Goal: Task Accomplishment & Management: Manage account settings

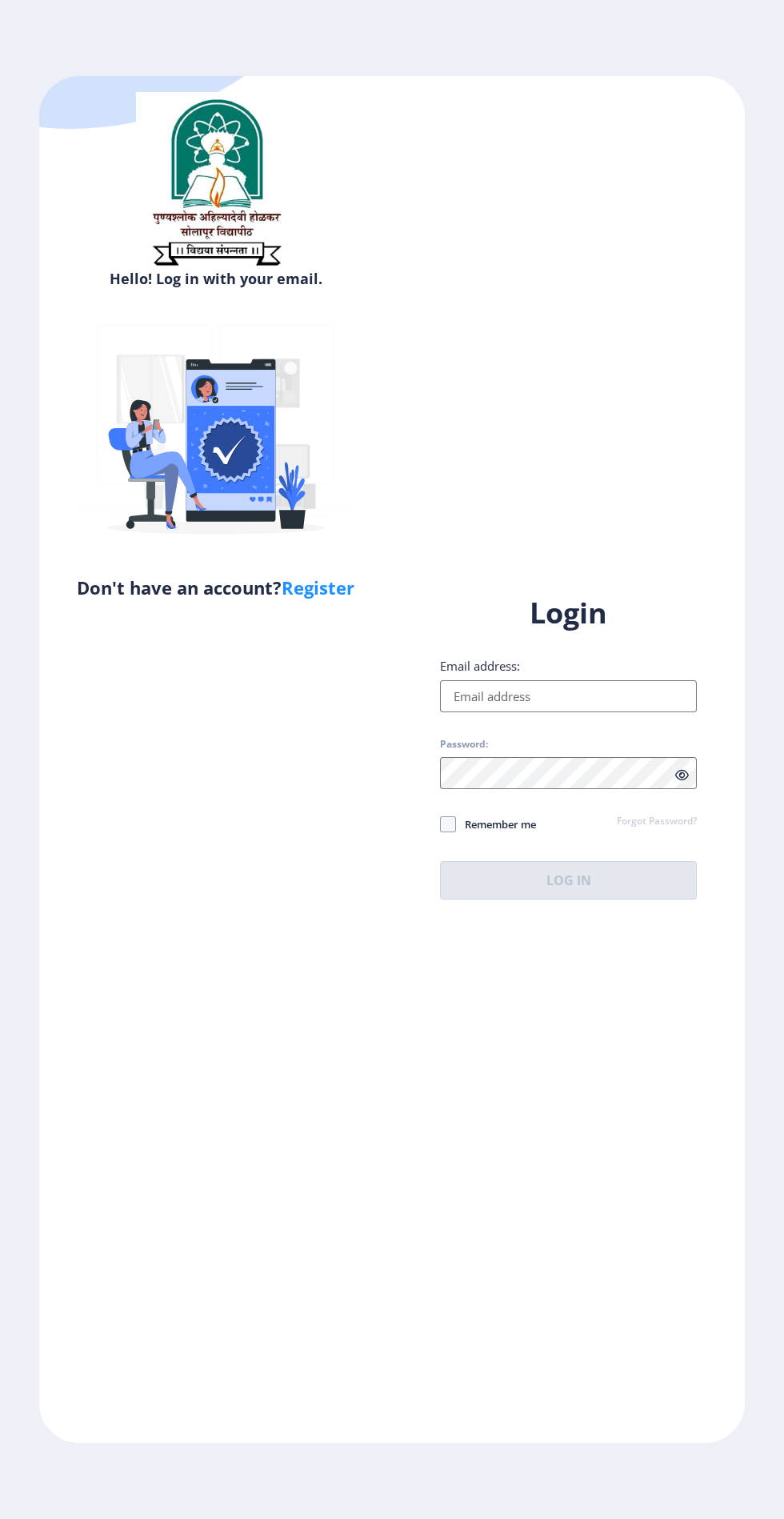
click at [562, 712] on input "Email address:" at bounding box center [568, 697] width 257 height 32
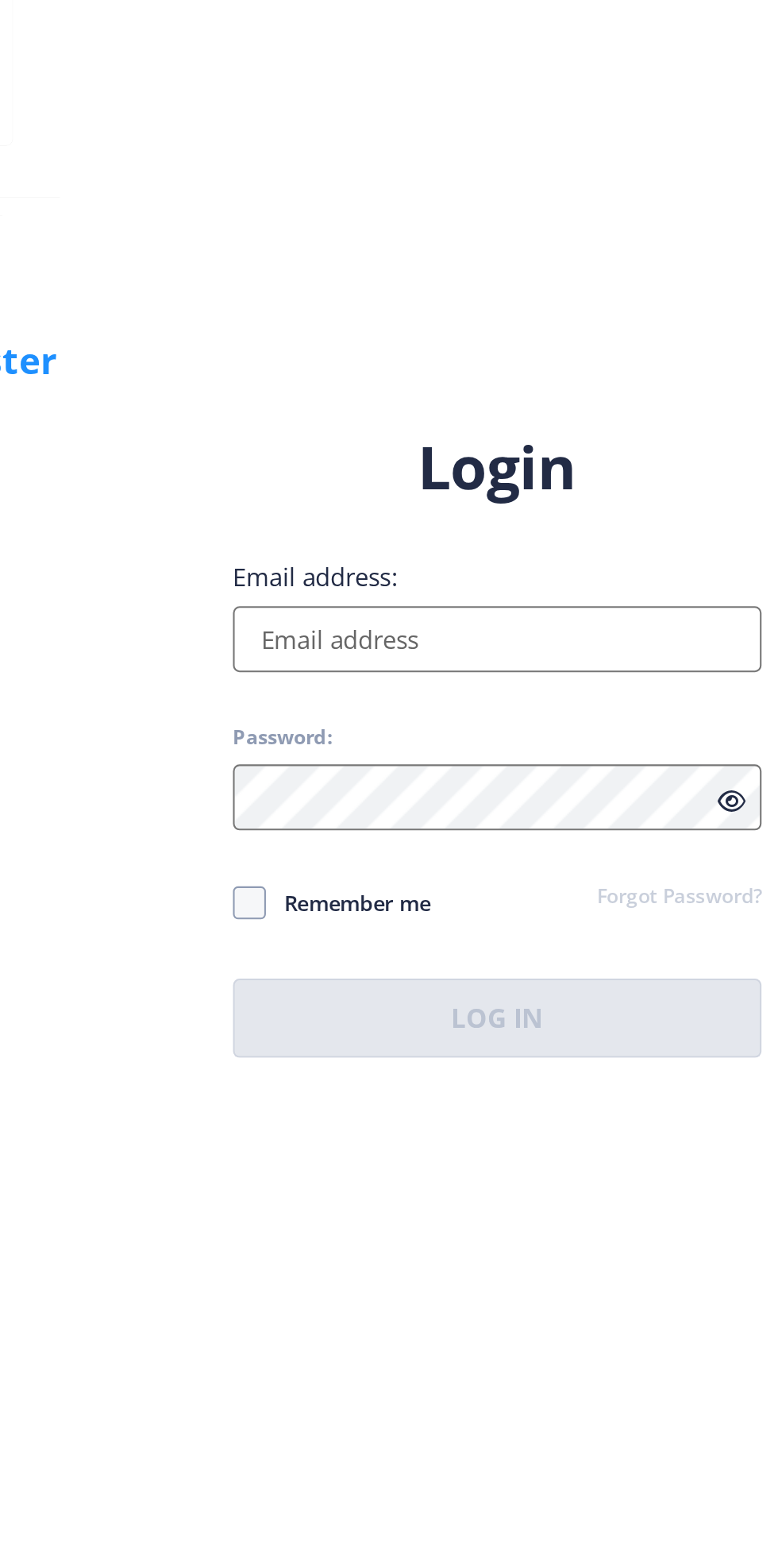
type input "[EMAIL_ADDRESS][DOMAIN_NAME]"
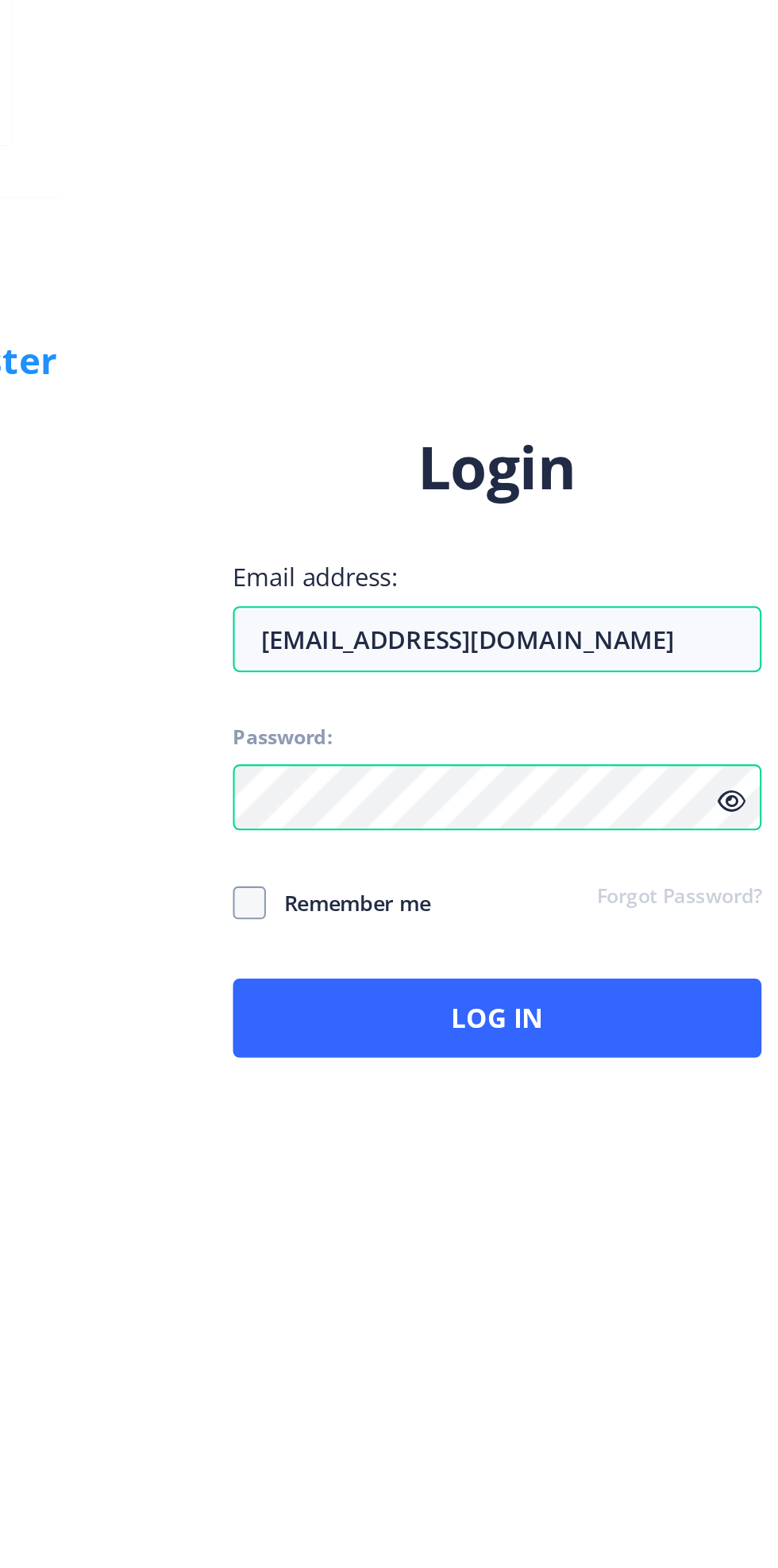
click at [676, 806] on icon at bounding box center [677, 799] width 13 height 12
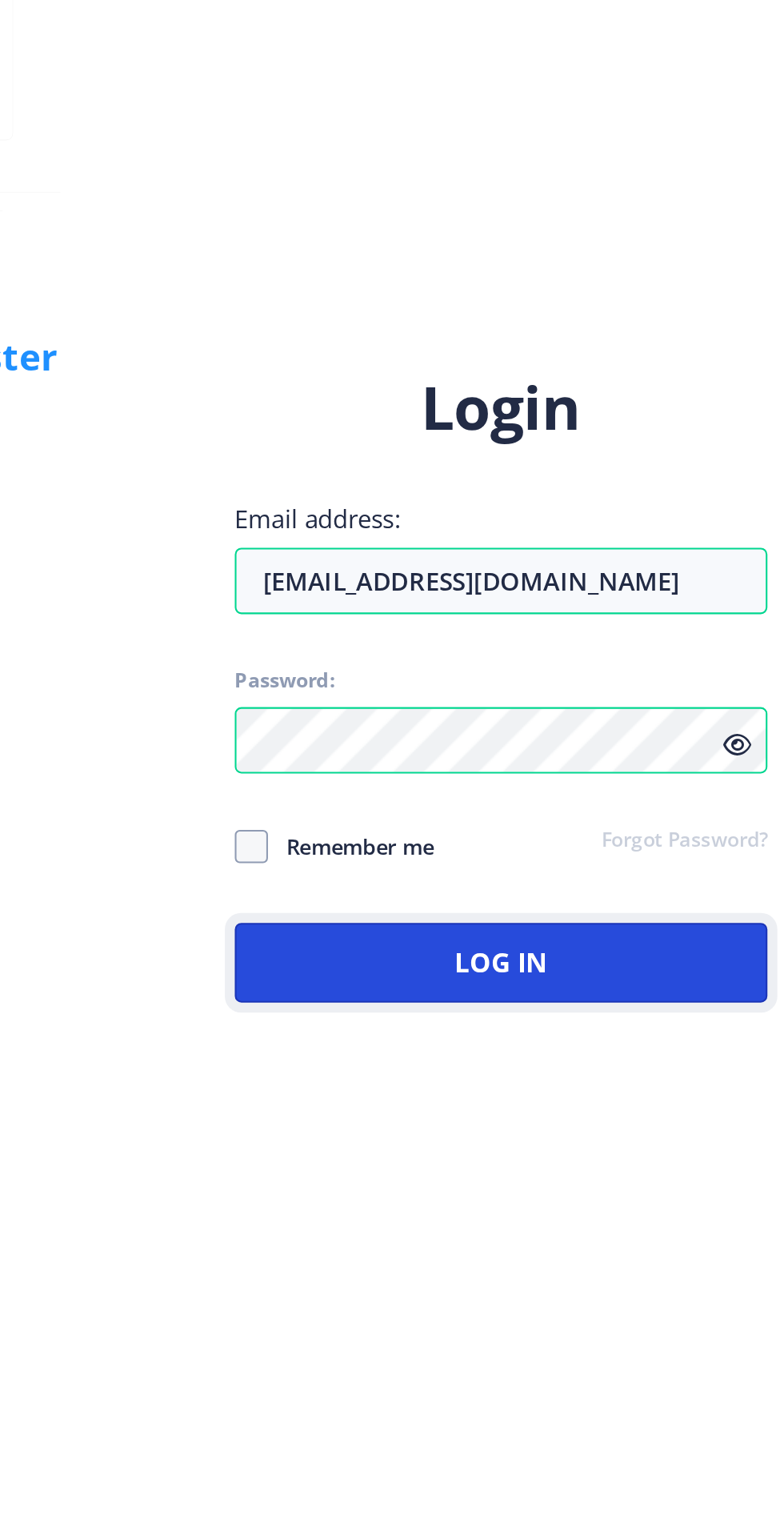
click at [580, 899] on button "Log In" at bounding box center [568, 880] width 257 height 38
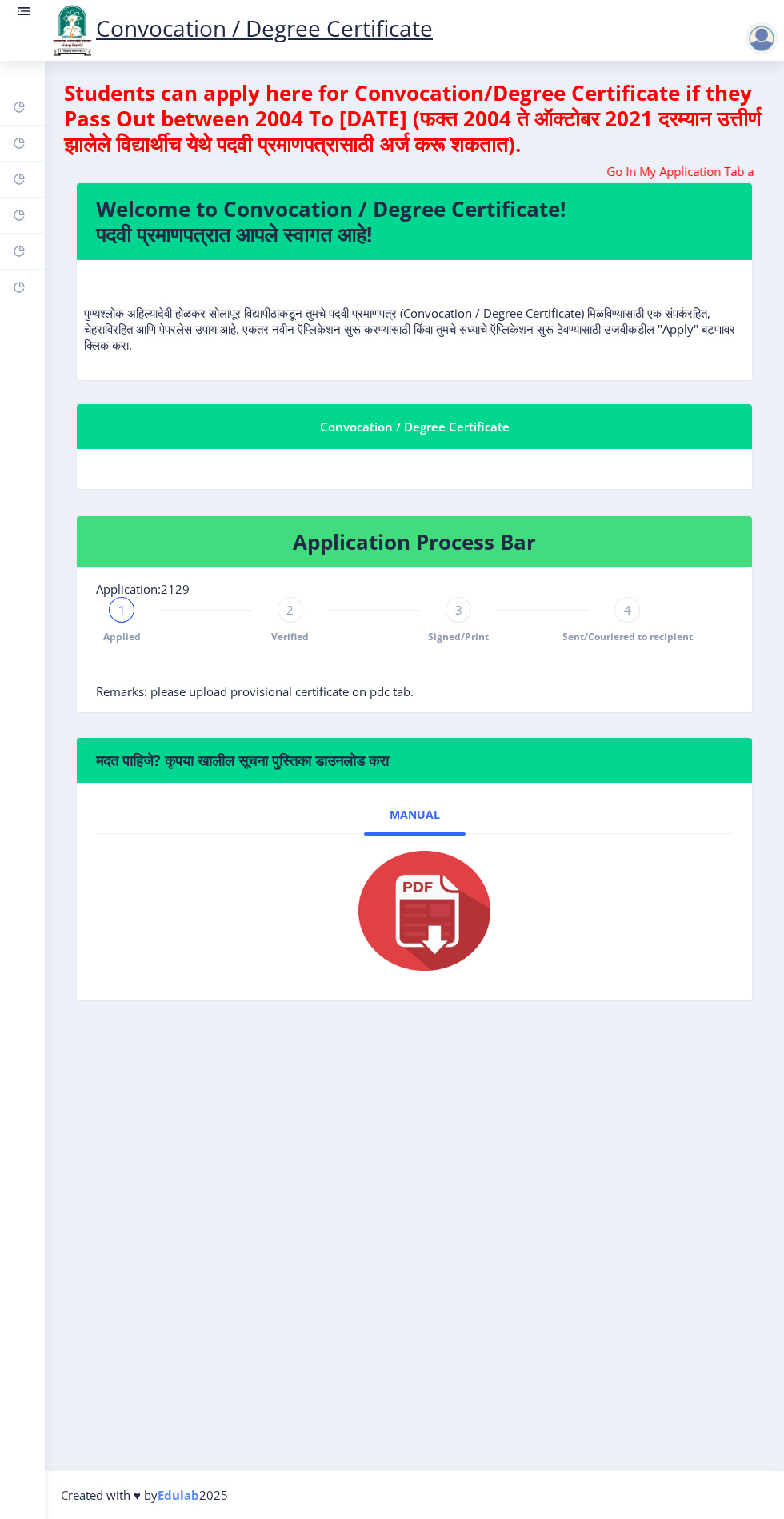
click at [601, 694] on nb-card-body "Application:2129 1 Applied 2 Verified 3 Signed/Print 4 Sent/Couriered to recipi…" at bounding box center [415, 640] width 676 height 144
click at [25, 11] on rect at bounding box center [26, 11] width 10 height 2
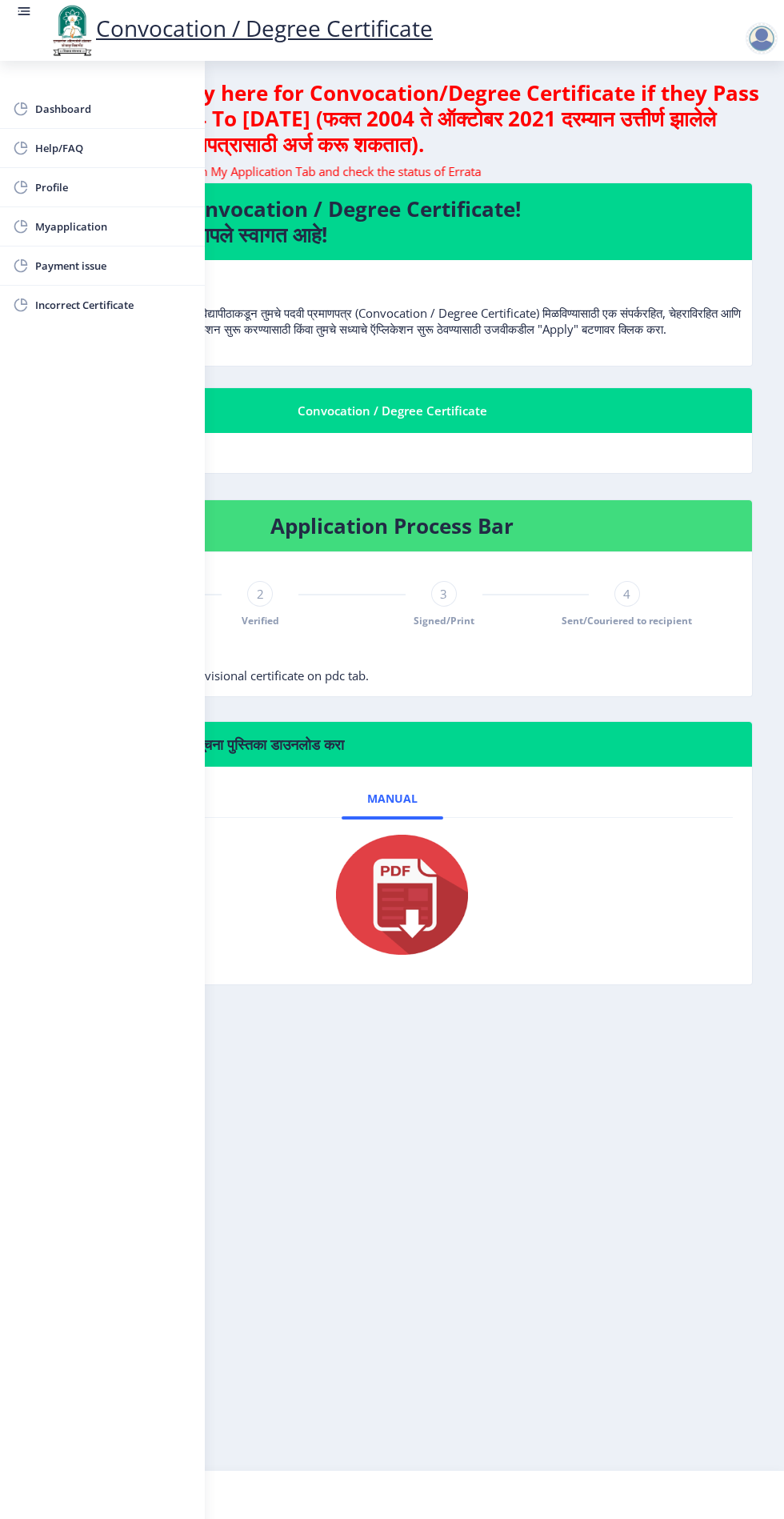
click at [82, 111] on span "Dashboard" at bounding box center [113, 108] width 157 height 19
click at [588, 1154] on nb-layout-column "Students can apply here for Convocation/Degree Certificate if they Pass Out bet…" at bounding box center [392, 765] width 784 height 1410
click at [27, 11] on rect at bounding box center [26, 11] width 10 height 2
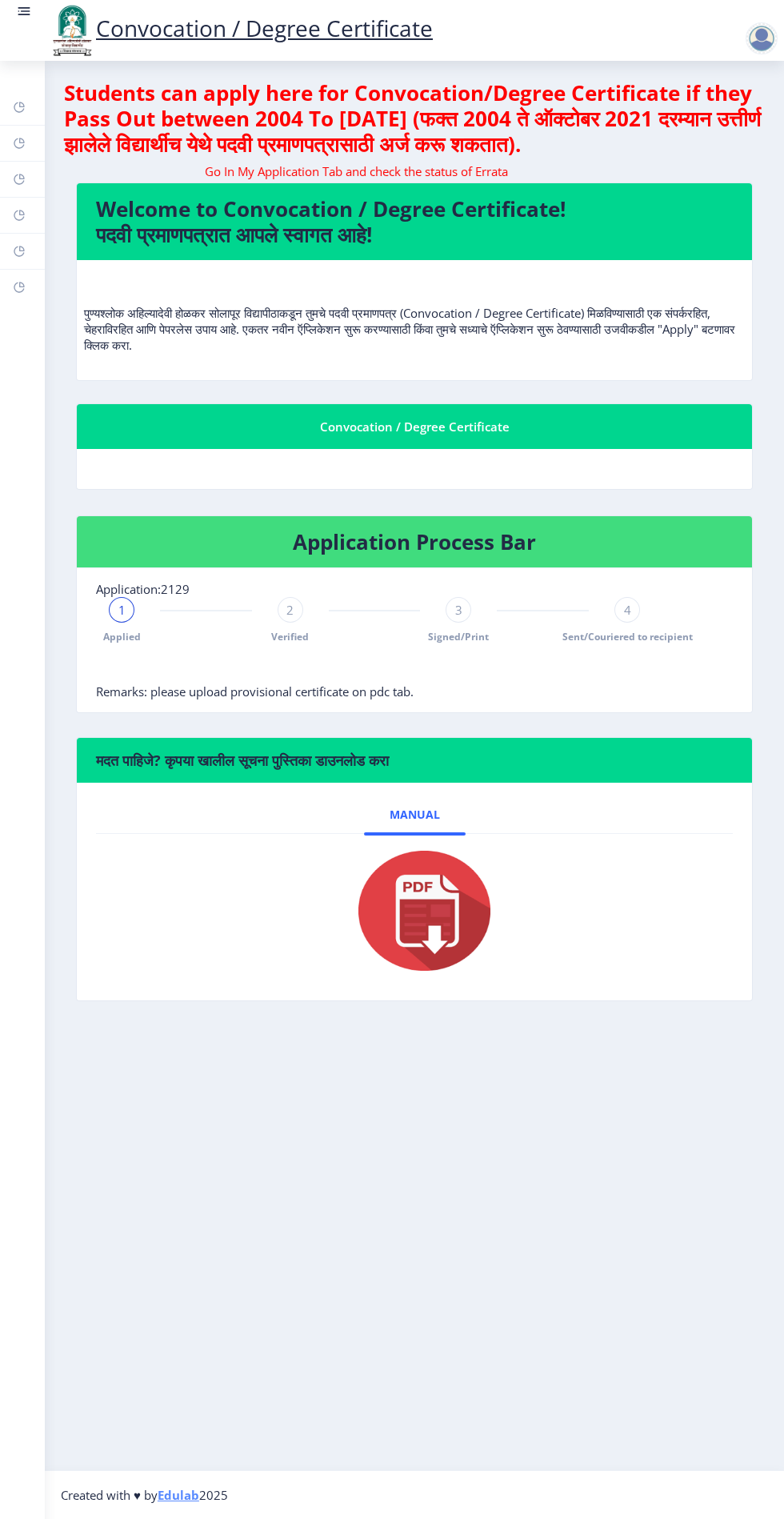
click at [22, 104] on rect at bounding box center [18, 107] width 12 height 12
click at [33, 177] on link "Profile" at bounding box center [22, 179] width 45 height 35
select select
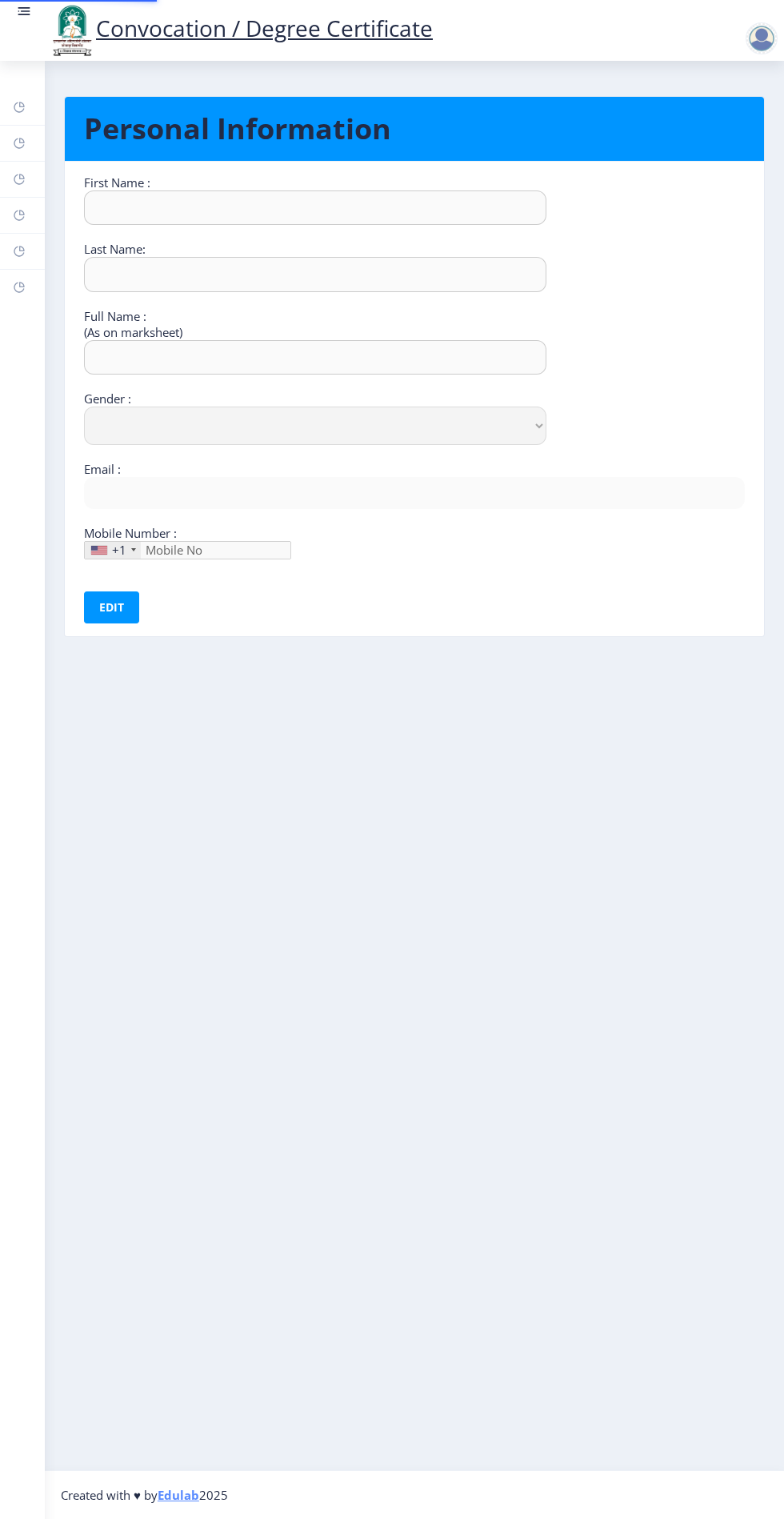
type input "[PERSON_NAME]"
type input "Misal"
type input "Misal [PERSON_NAME]"
select select "[DEMOGRAPHIC_DATA]"
type input "[EMAIL_ADDRESS][DOMAIN_NAME]"
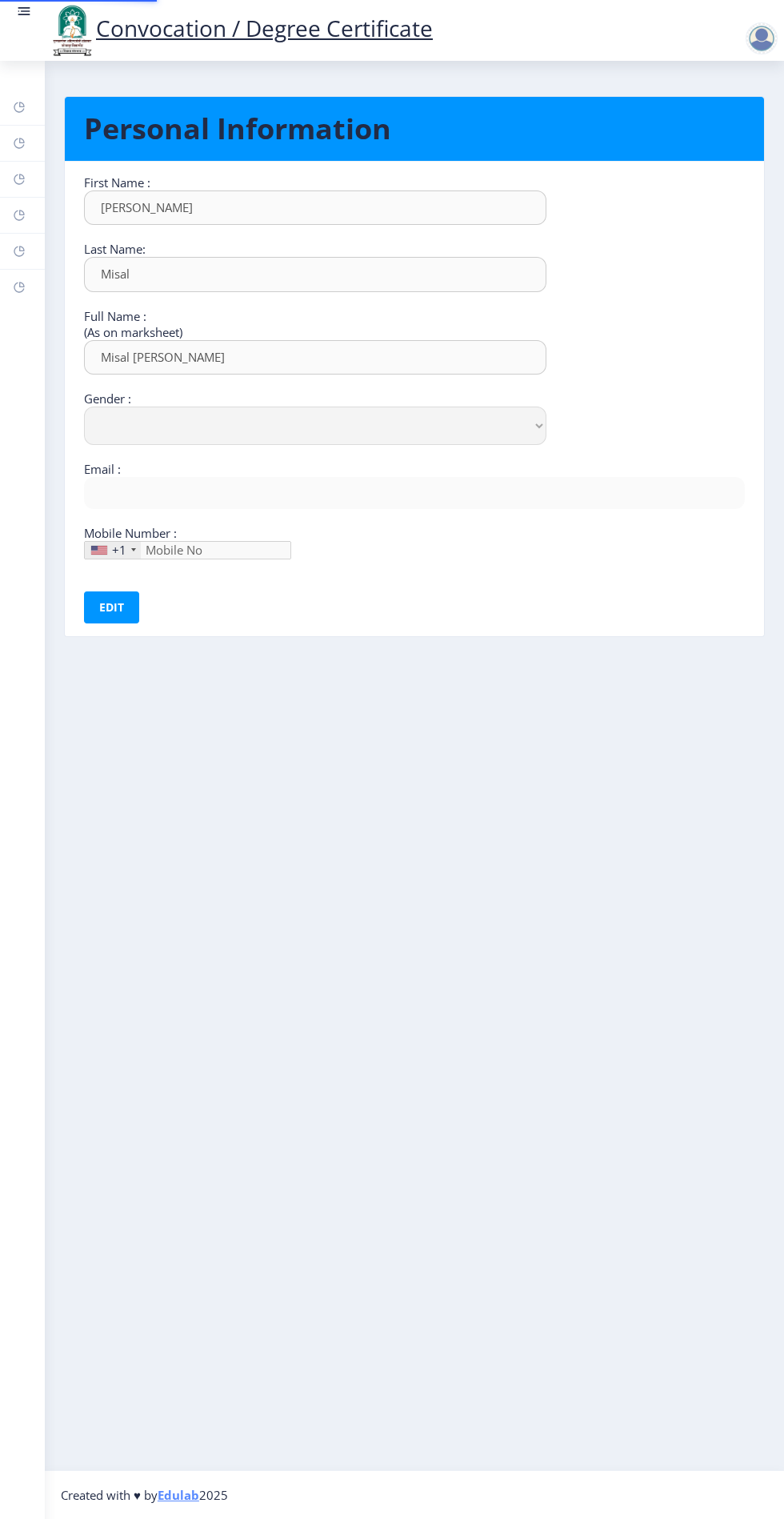
type input "9356568809"
click at [43, 143] on link "Help/FAQ" at bounding box center [22, 143] width 45 height 35
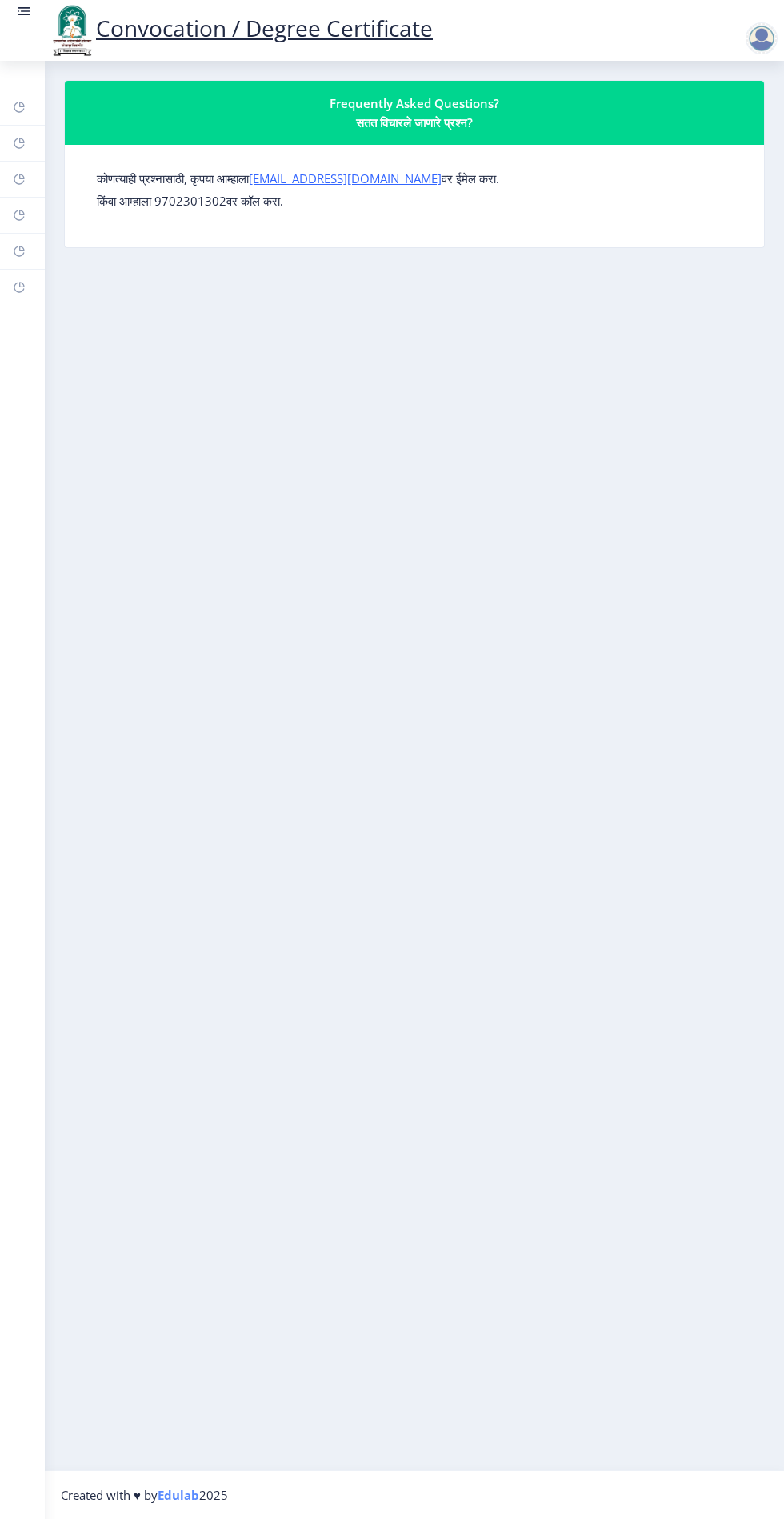
click at [19, 144] on rect at bounding box center [18, 143] width 12 height 12
copy p "9702301302"
